Goal: Contribute content

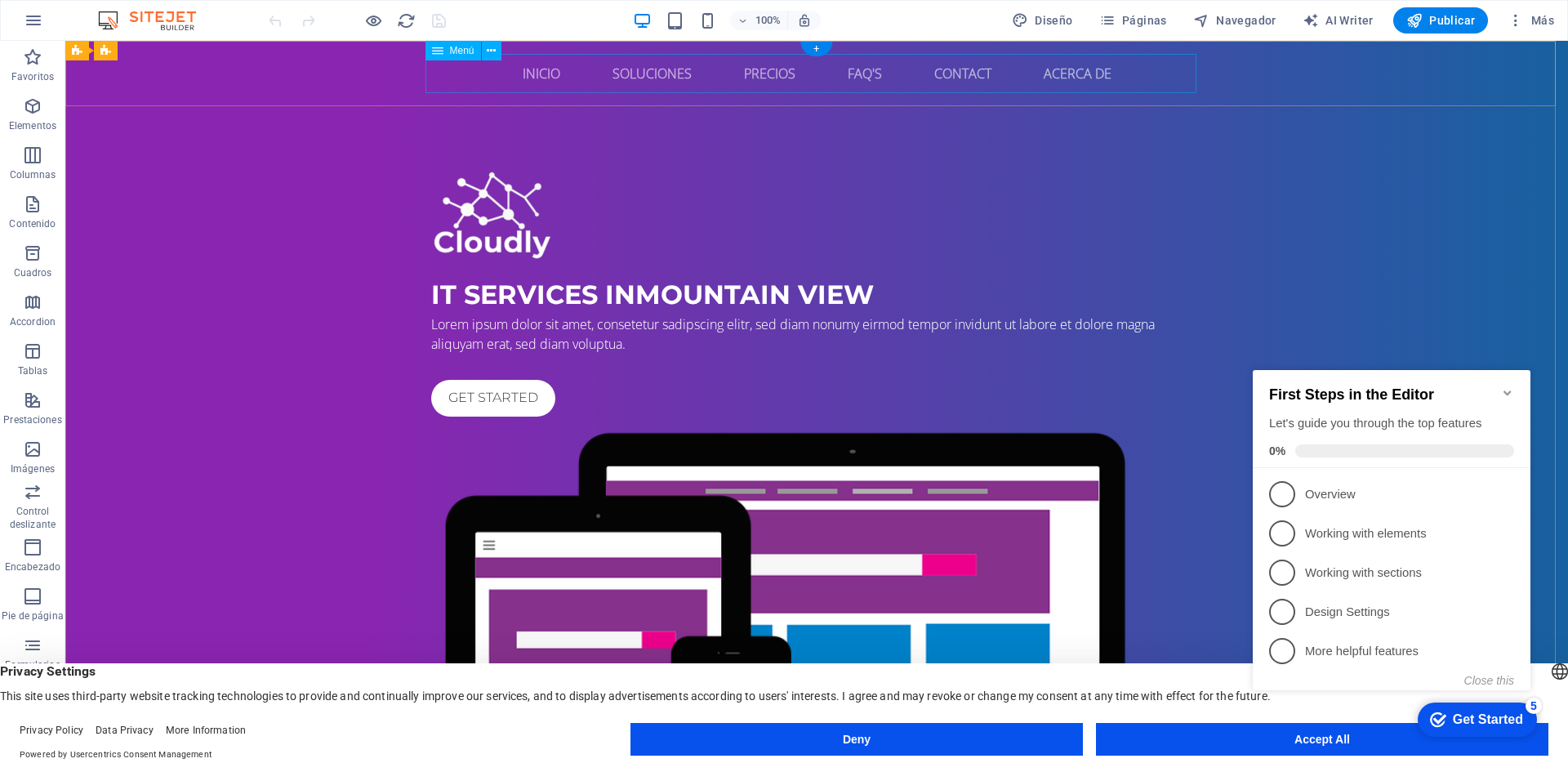
click at [654, 76] on nav "Inicio Soluciones Precios FAQ's Contact Acerca de" at bounding box center [817, 74] width 771 height 40
click at [738, 313] on div "IT Services in [GEOGRAPHIC_DATA]" at bounding box center [817, 295] width 771 height 40
click at [524, 314] on div "IT Services in [GEOGRAPHIC_DATA]" at bounding box center [817, 295] width 771 height 40
click at [508, 314] on div "IT Services in [GEOGRAPHIC_DATA]" at bounding box center [817, 295] width 771 height 40
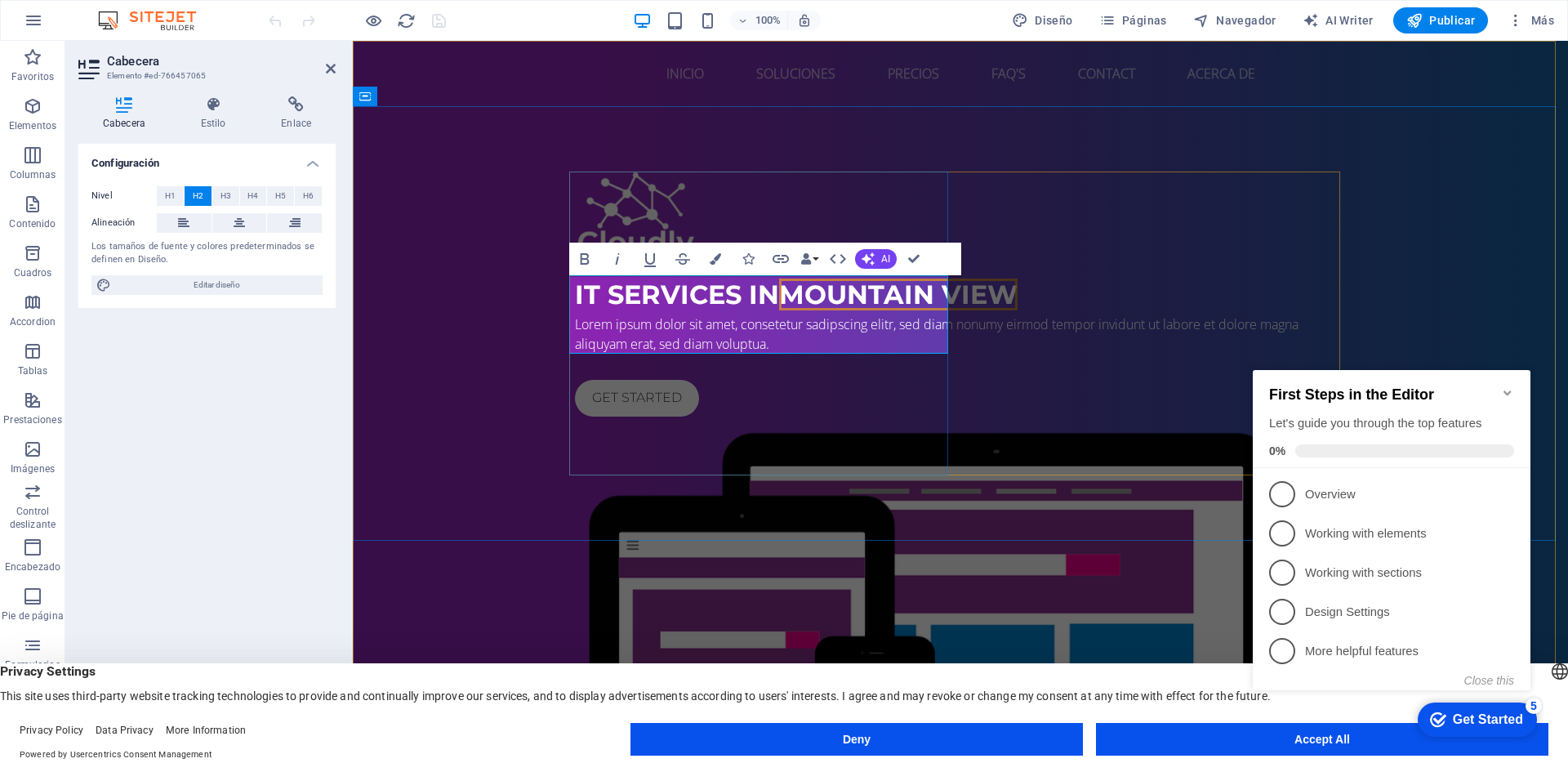
click at [687, 314] on h2 "IT Services in [GEOGRAPHIC_DATA]" at bounding box center [961, 295] width 771 height 40
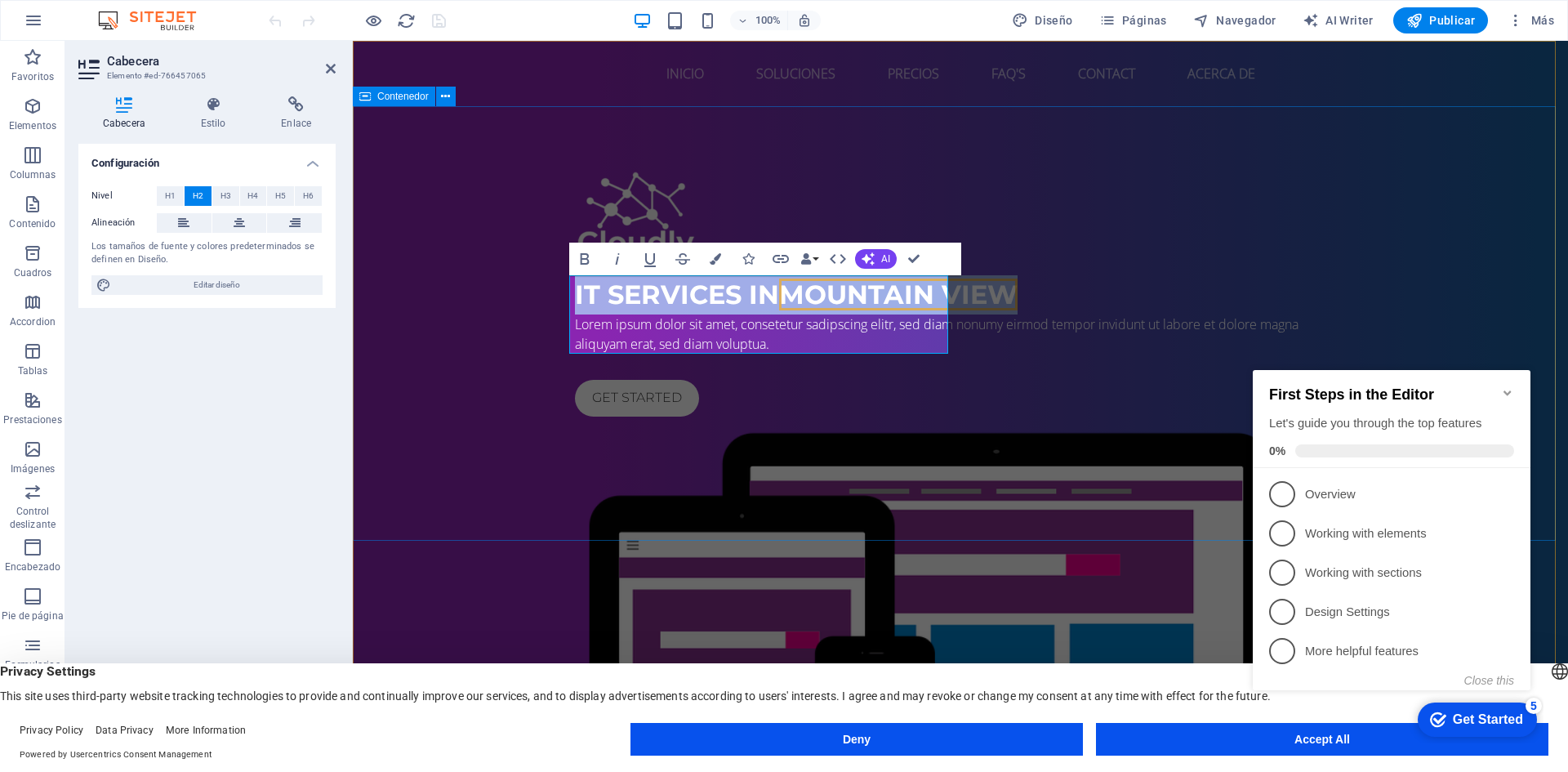
drag, startPoint x: 673, startPoint y: 330, endPoint x: 553, endPoint y: 285, distance: 128.2
click at [553, 285] on div "IT Services in [GEOGRAPHIC_DATA] Lorem ipsum dolor sit amet, consetetur sadipsc…" at bounding box center [960, 536] width 1215 height 860
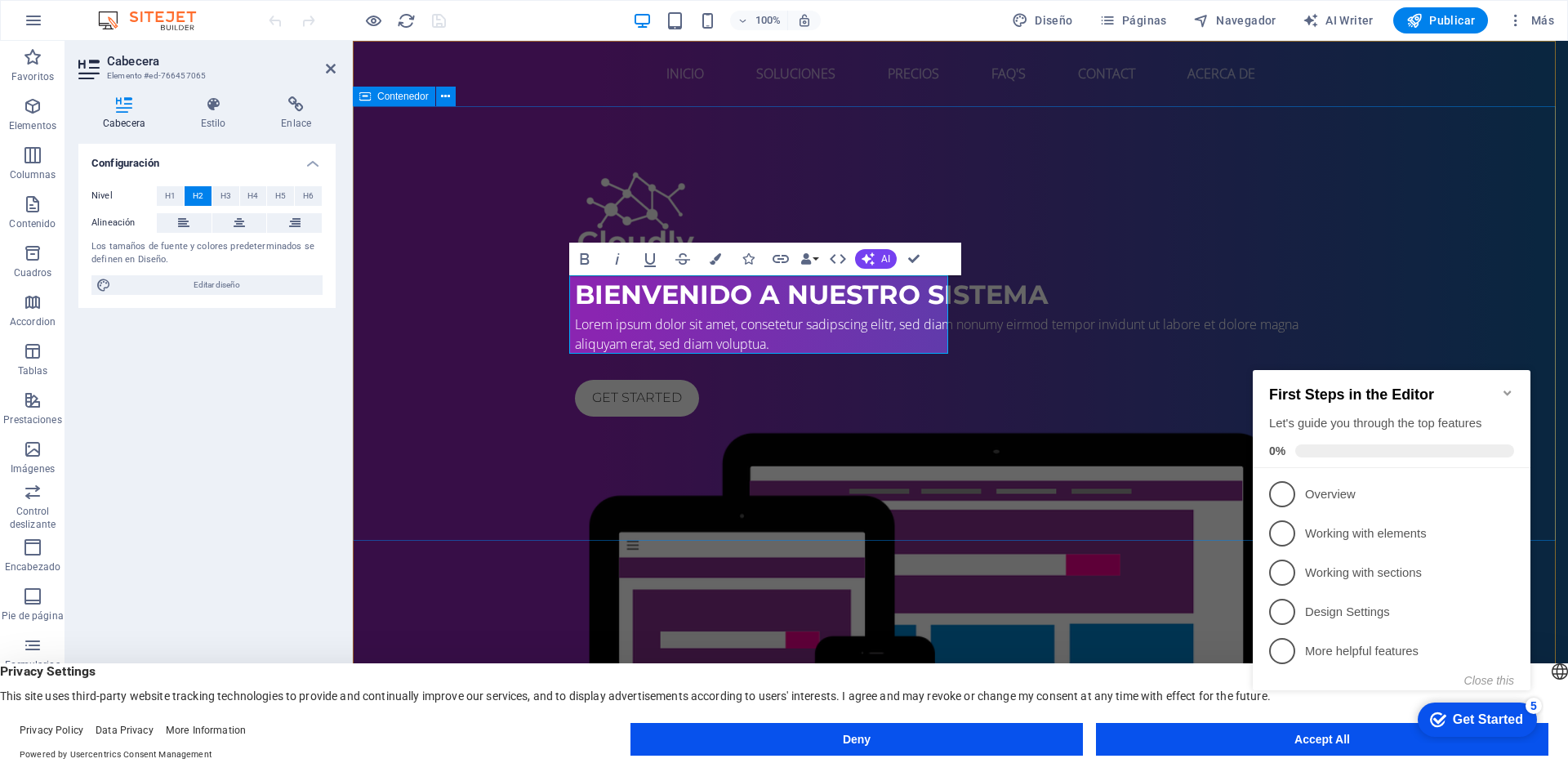
click at [1327, 119] on div "Bienvenido a Nuestro Sistema Lorem ipsum dolor sit amet, consetetur sadipscing …" at bounding box center [960, 536] width 1215 height 860
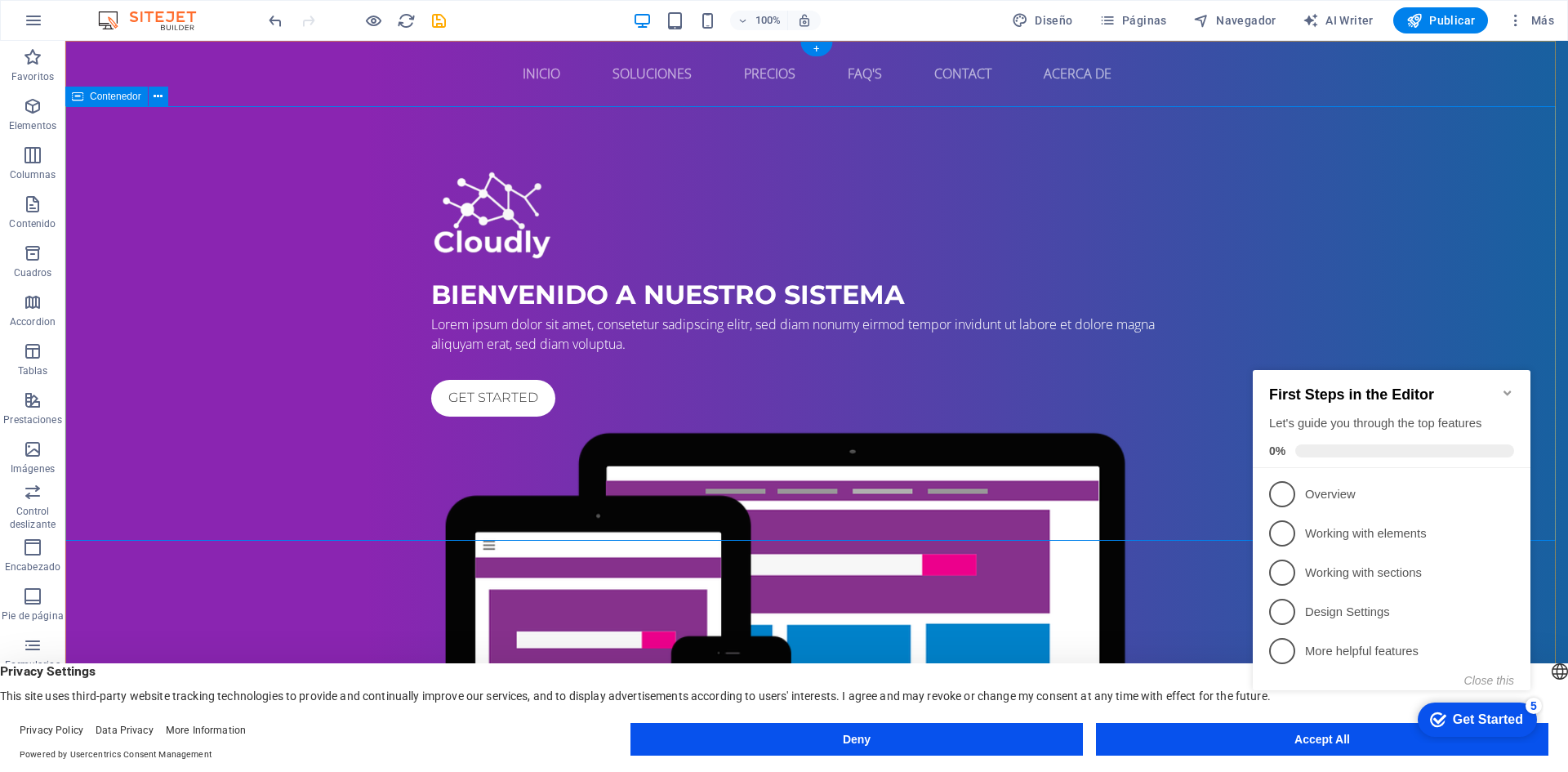
click at [287, 245] on div "Bienvenido a Nuestro Sistema Lorem ipsum dolor sit amet, consetetur sadipscing …" at bounding box center [817, 536] width 1503 height 860
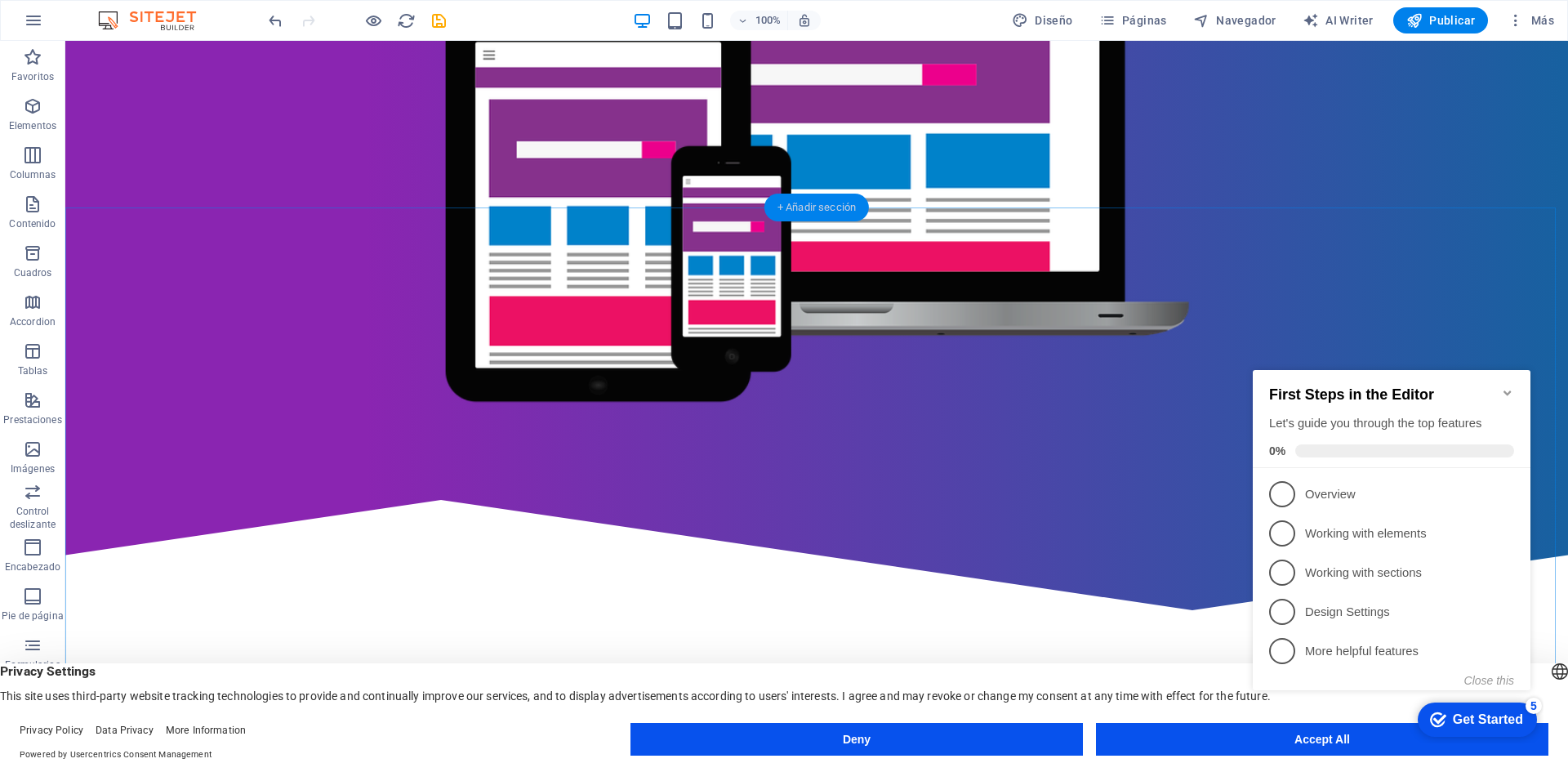
drag, startPoint x: 796, startPoint y: 209, endPoint x: 450, endPoint y: 167, distance: 348.5
click at [796, 209] on div "+ Añadir sección" at bounding box center [817, 207] width 105 height 27
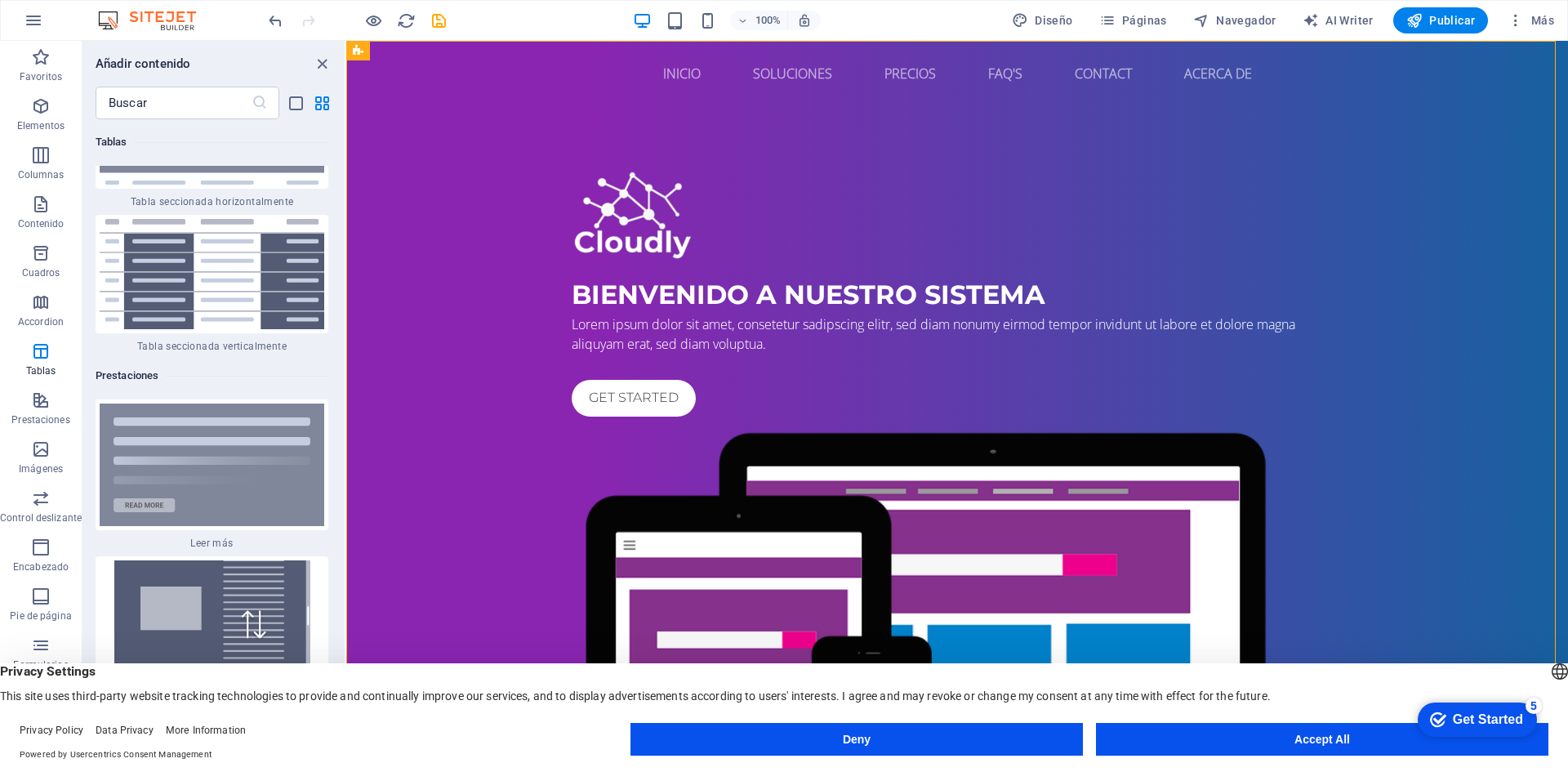
scroll to position [12251, 0]
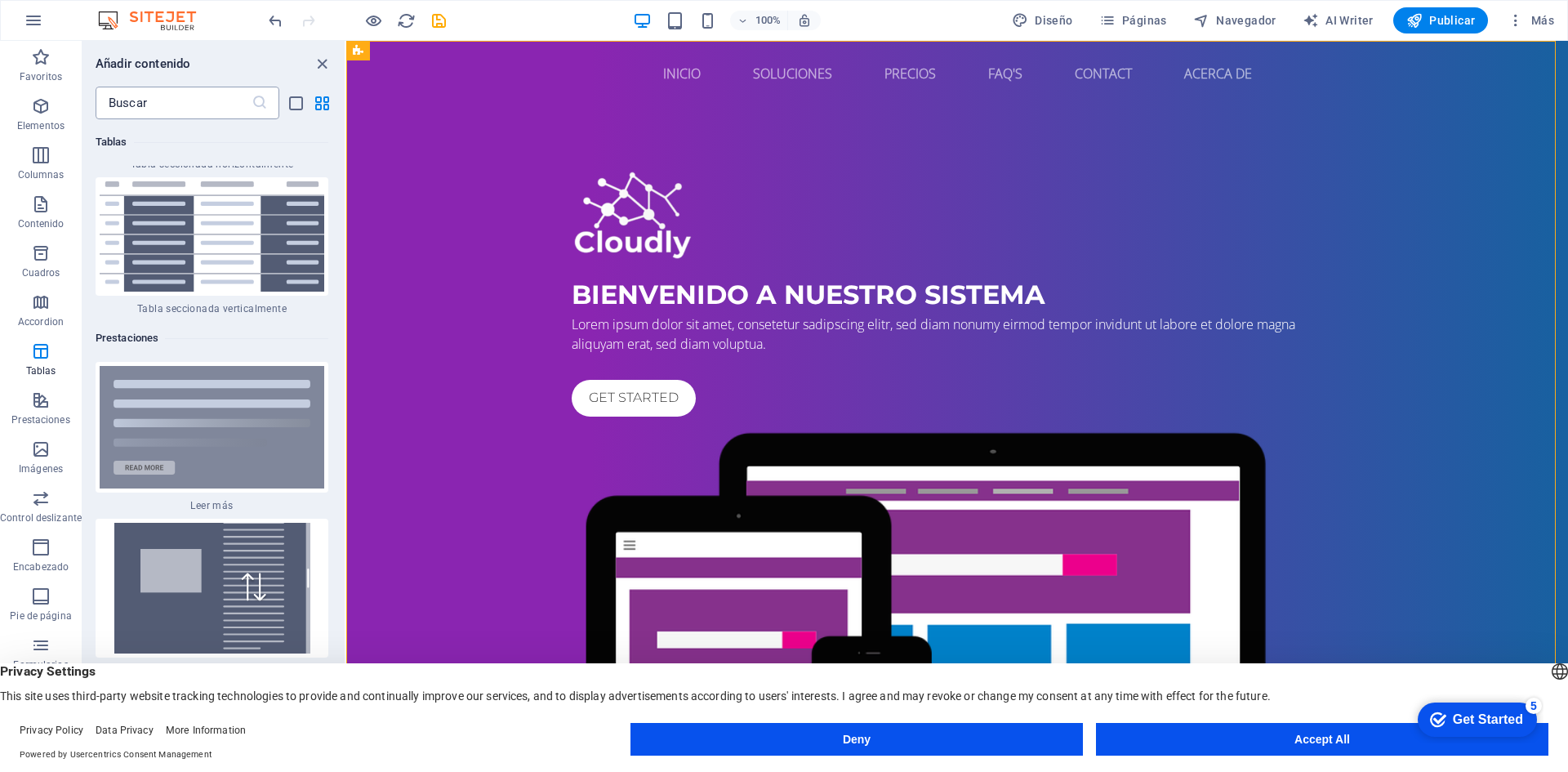
click at [202, 108] on input "text" at bounding box center [173, 103] width 156 height 33
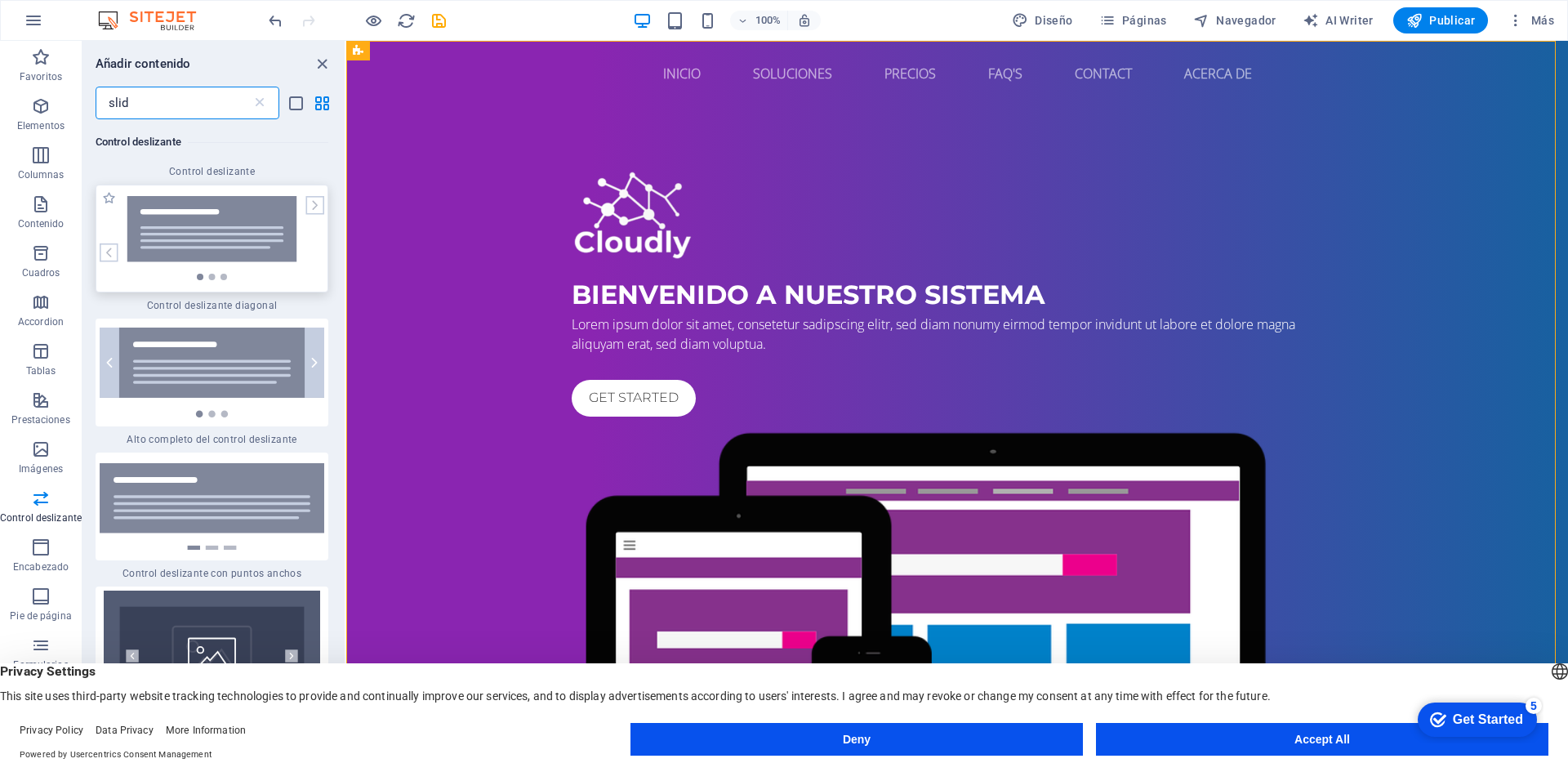
scroll to position [653, 0]
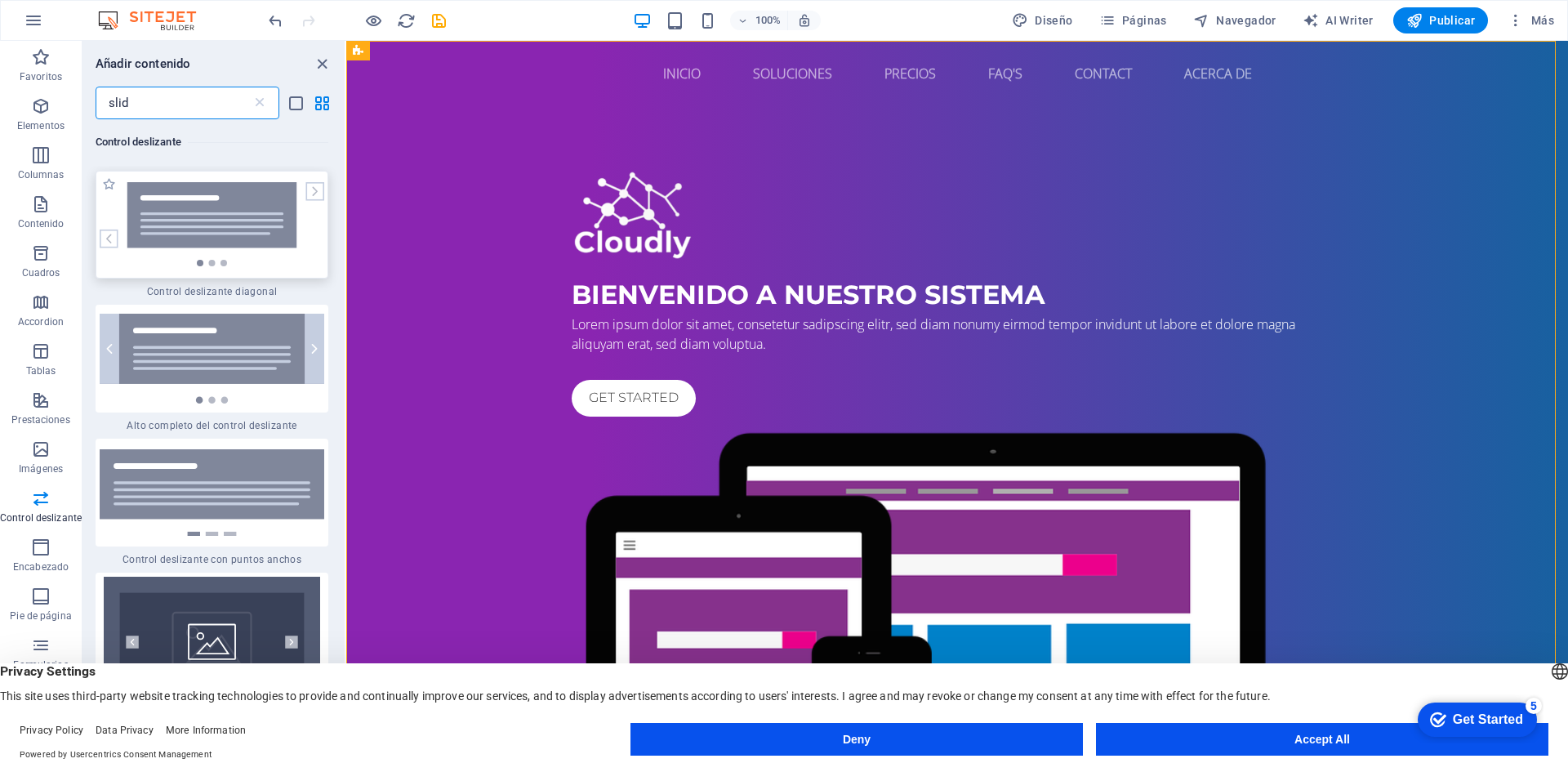
type input "slid"
click at [233, 224] on img at bounding box center [212, 224] width 225 height 84
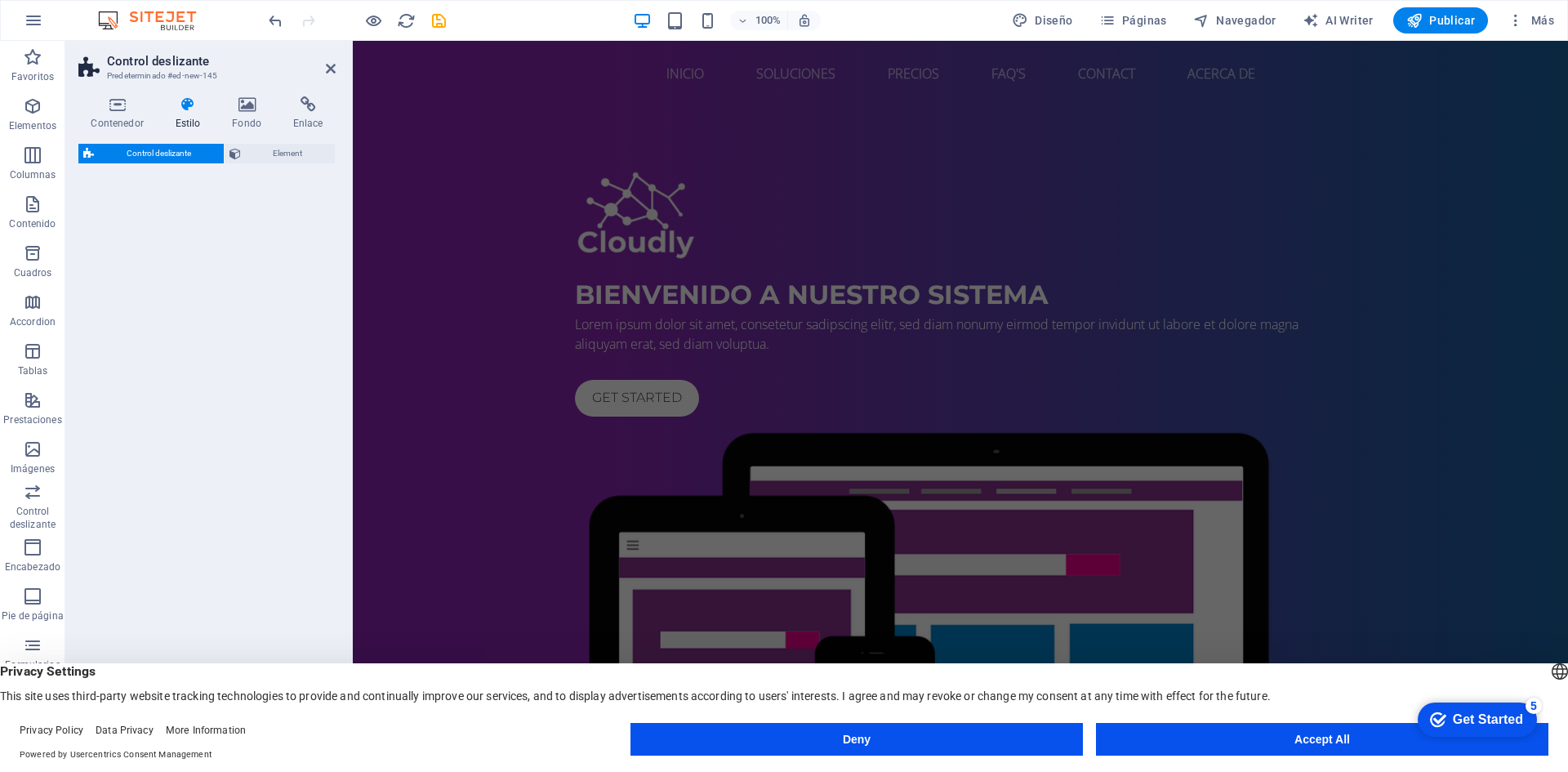
select select "rem"
select select "px"
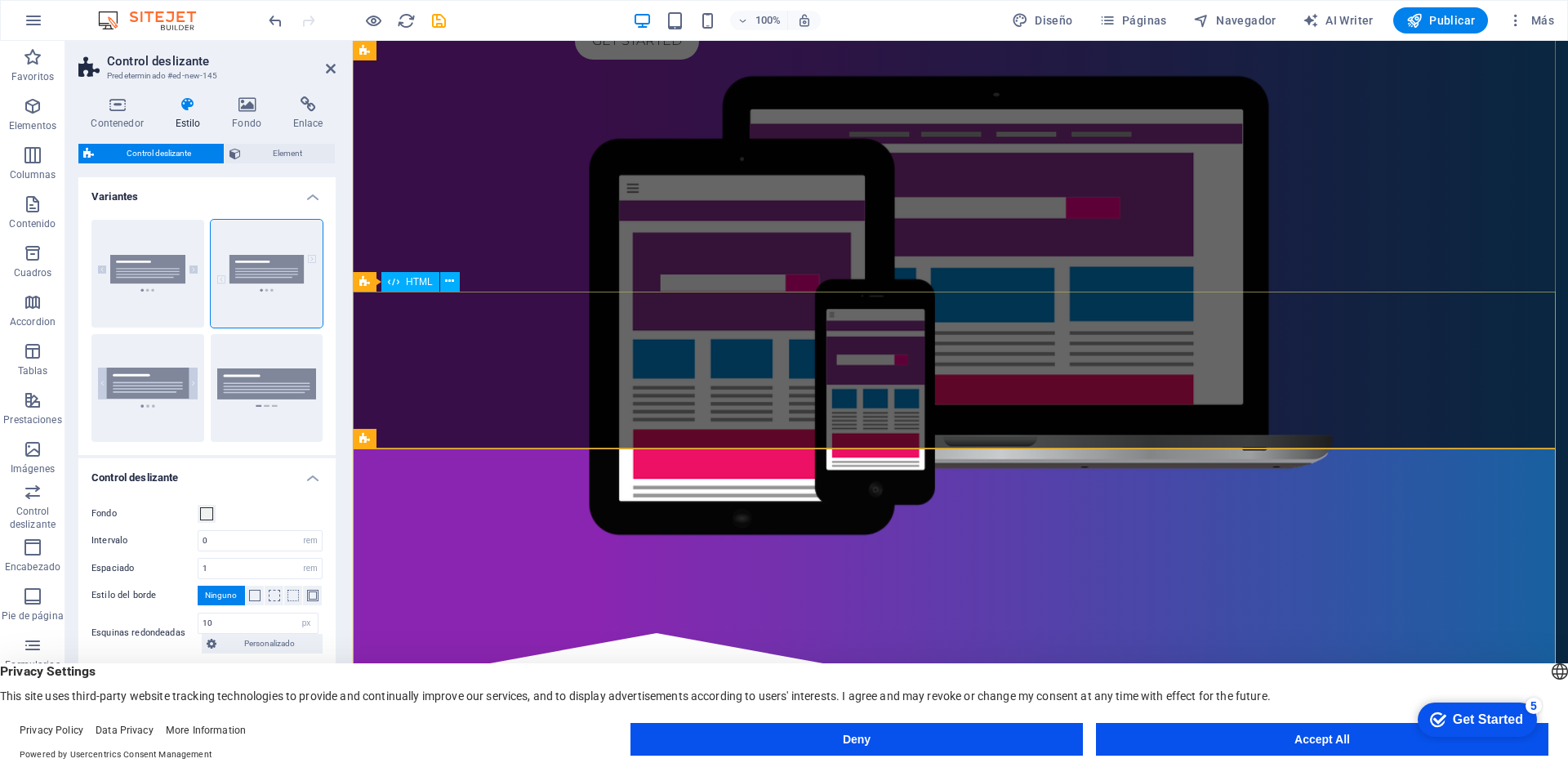
scroll to position [409, 0]
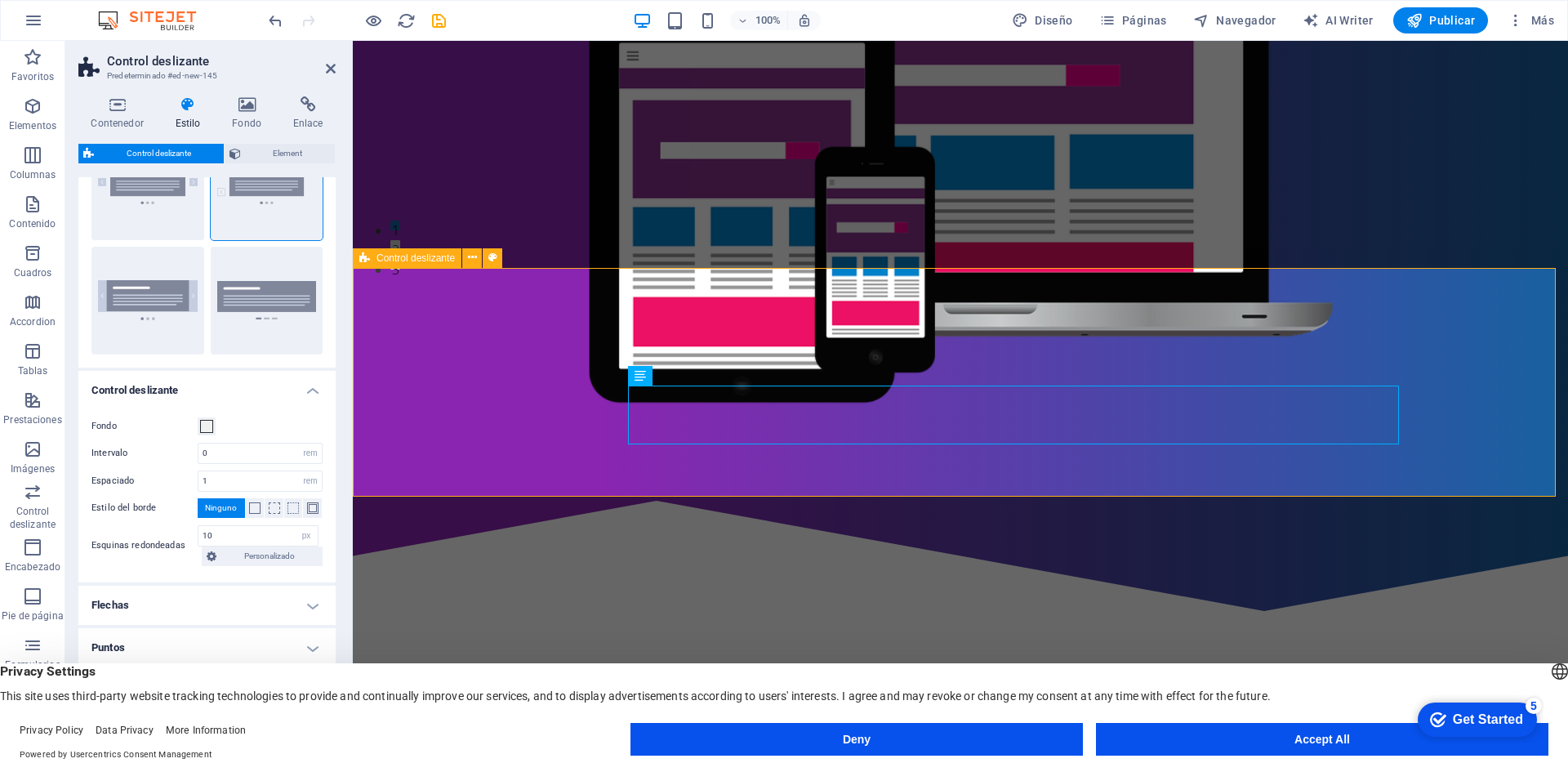
scroll to position [490, 0]
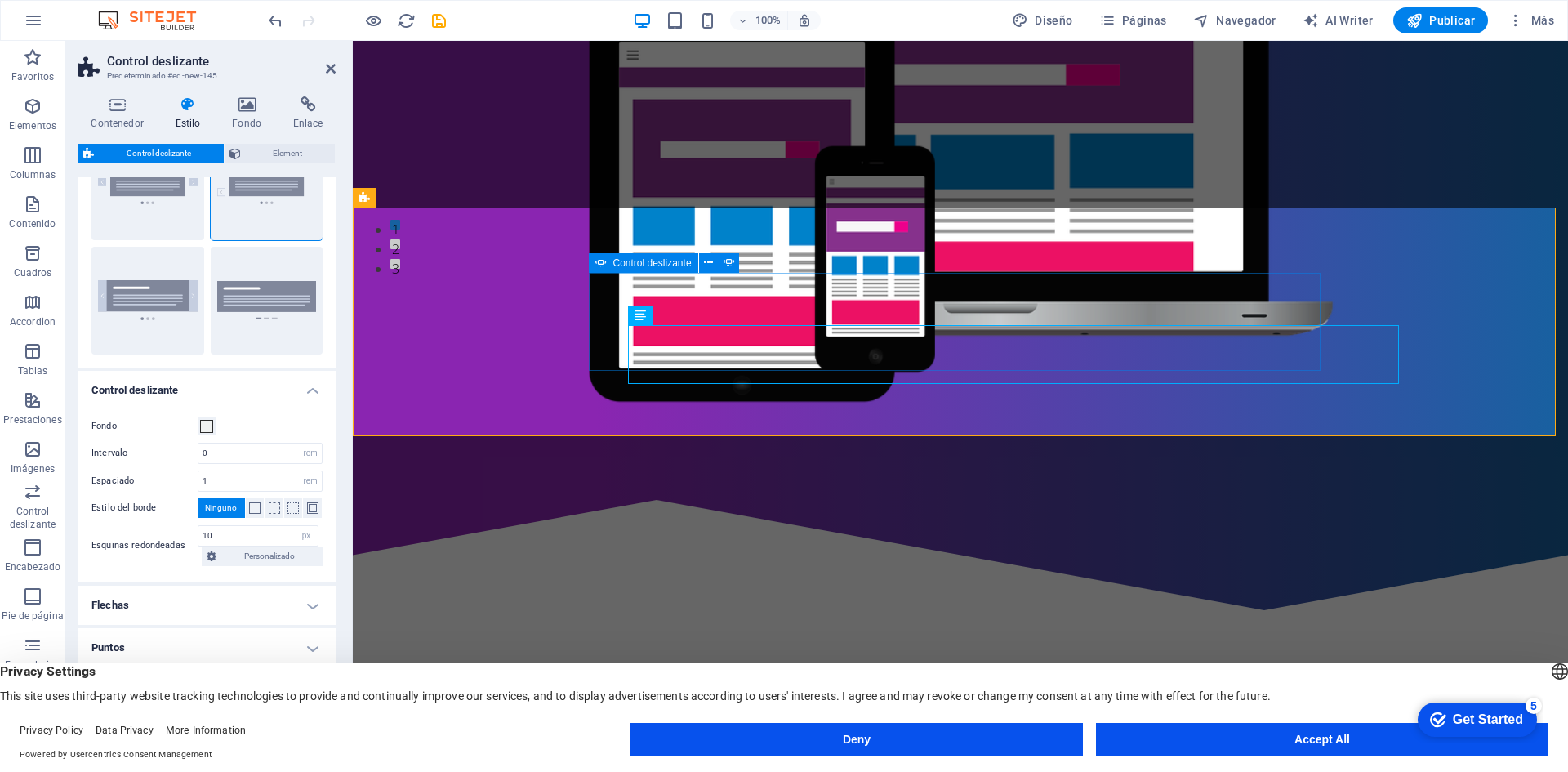
click at [400, 249] on button "2" at bounding box center [395, 244] width 9 height 9
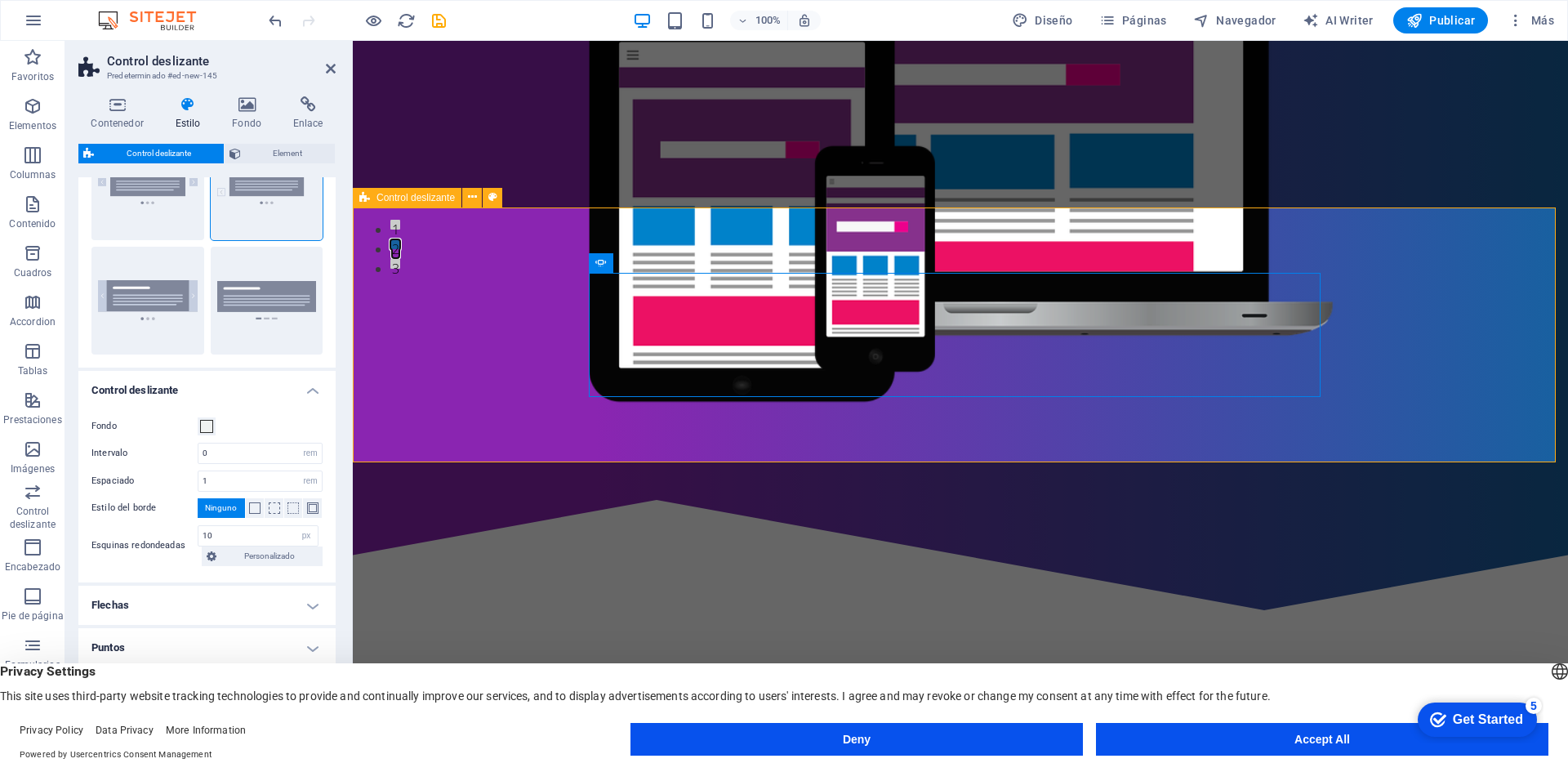
click at [400, 229] on button "1" at bounding box center [395, 224] width 9 height 9
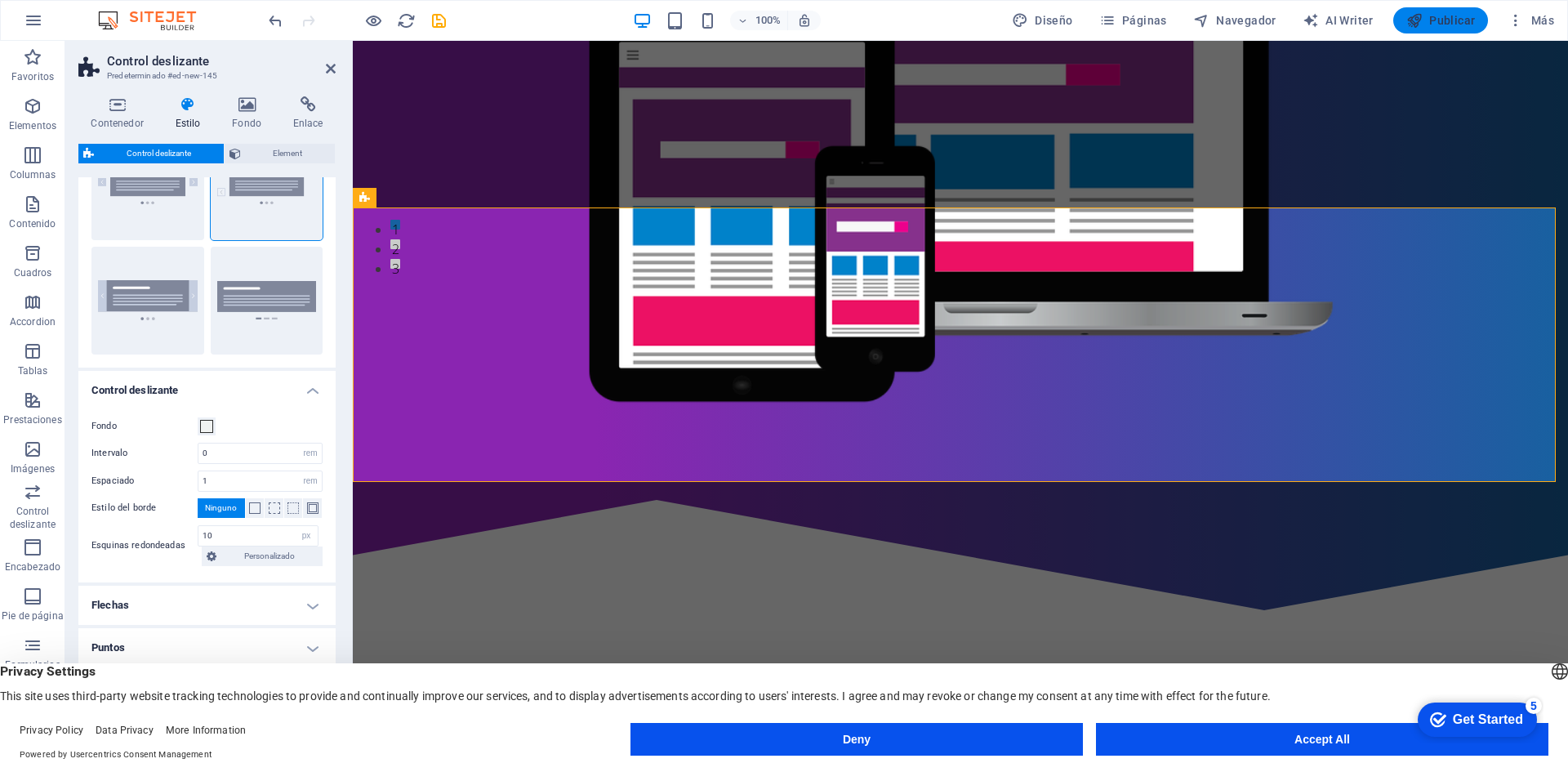
click at [1449, 22] on span "Publicar" at bounding box center [1441, 20] width 70 height 16
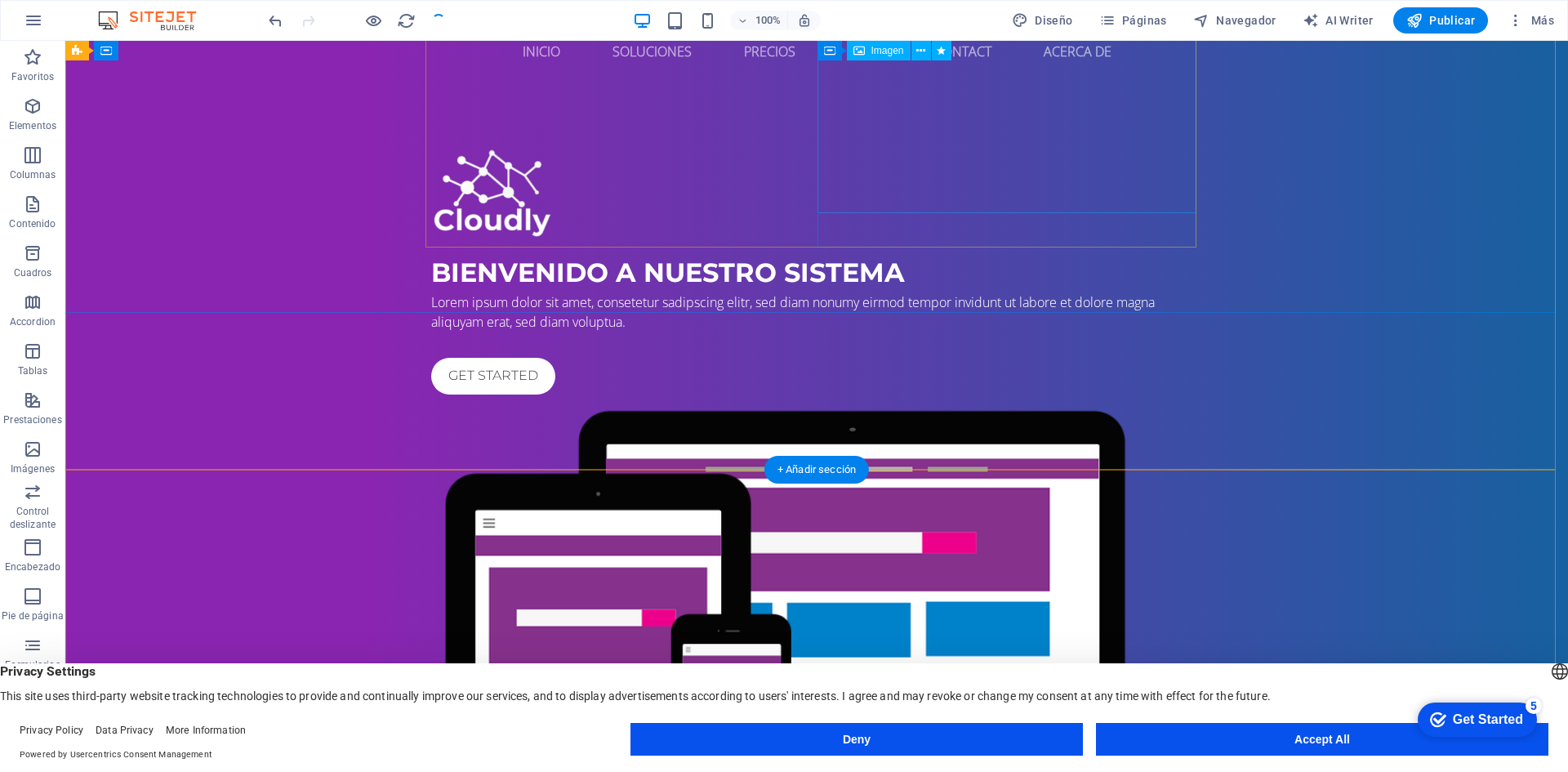
scroll to position [0, 0]
